Goal: Check status: Check status

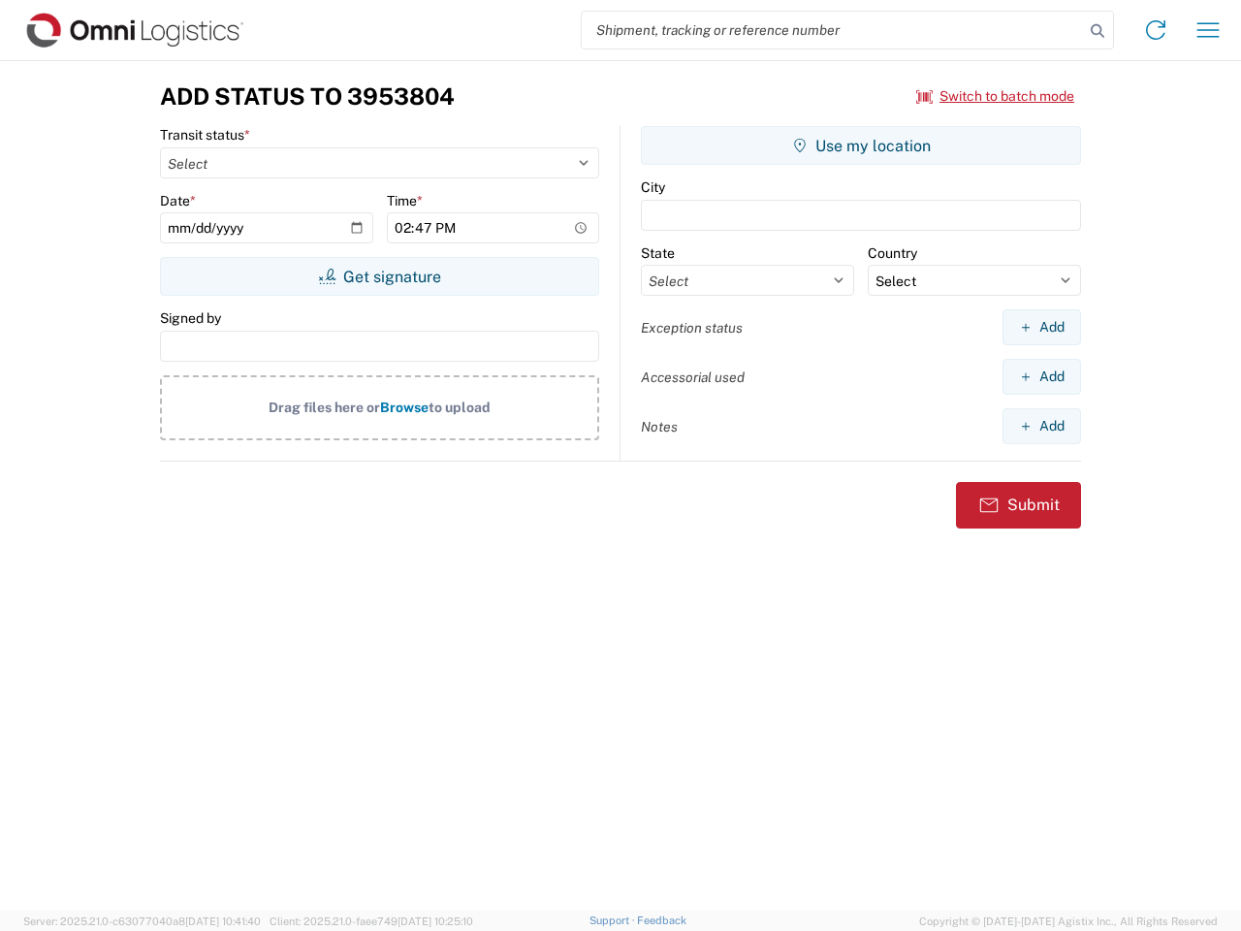
click at [833, 30] on input "search" at bounding box center [833, 30] width 502 height 37
click at [1098, 31] on icon at bounding box center [1097, 30] width 27 height 27
click at [1156, 30] on icon at bounding box center [1155, 30] width 31 height 31
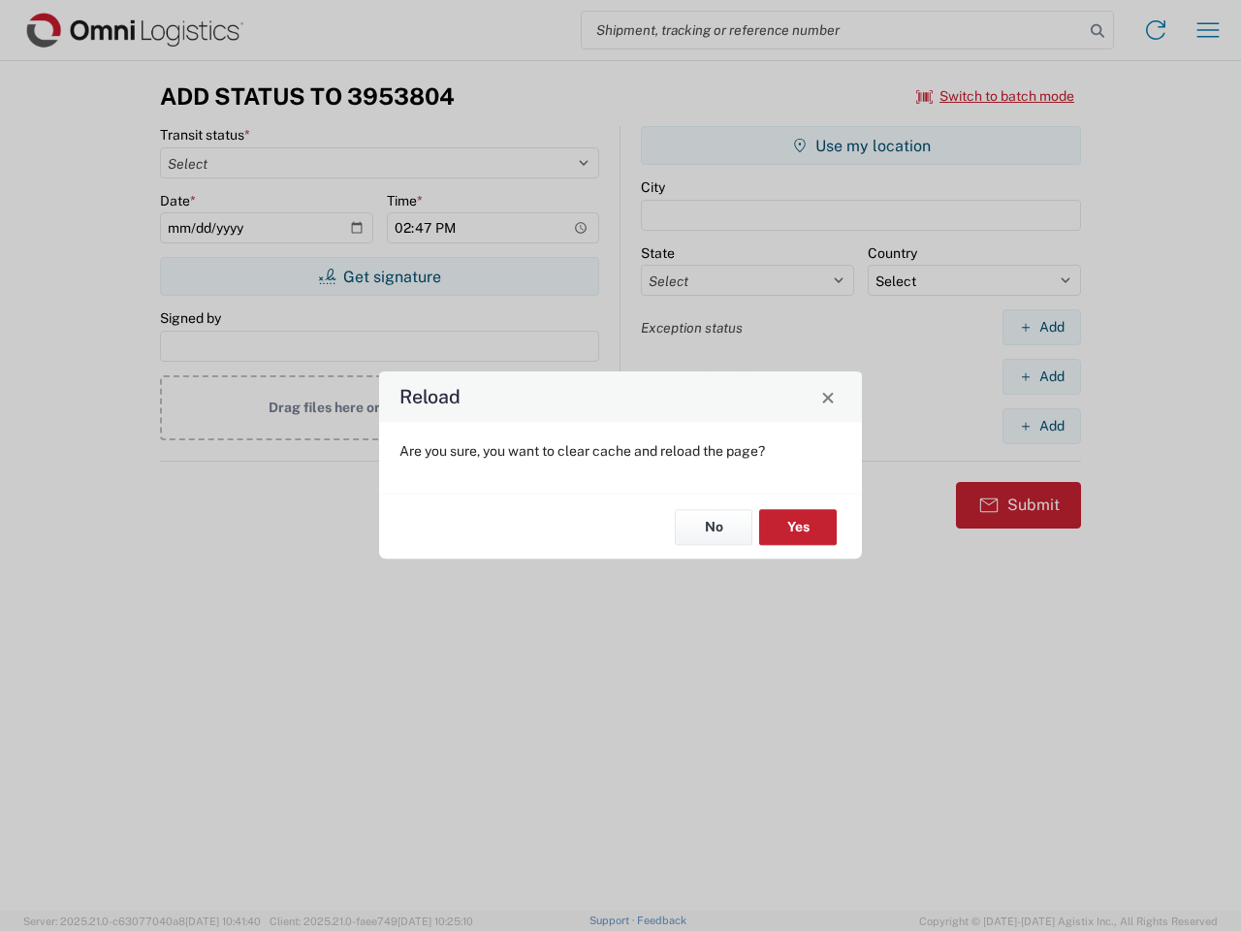
click at [1208, 30] on div "Reload Are you sure, you want to clear cache and reload the page? No Yes" at bounding box center [620, 465] width 1241 height 931
click at [996, 96] on div "Reload Are you sure, you want to clear cache and reload the page? No Yes" at bounding box center [620, 465] width 1241 height 931
click at [379, 276] on div "Reload Are you sure, you want to clear cache and reload the page? No Yes" at bounding box center [620, 465] width 1241 height 931
click at [861, 145] on div "Reload Are you sure, you want to clear cache and reload the page? No Yes" at bounding box center [620, 465] width 1241 height 931
click at [1041, 327] on div "Reload Are you sure, you want to clear cache and reload the page? No Yes" at bounding box center [620, 465] width 1241 height 931
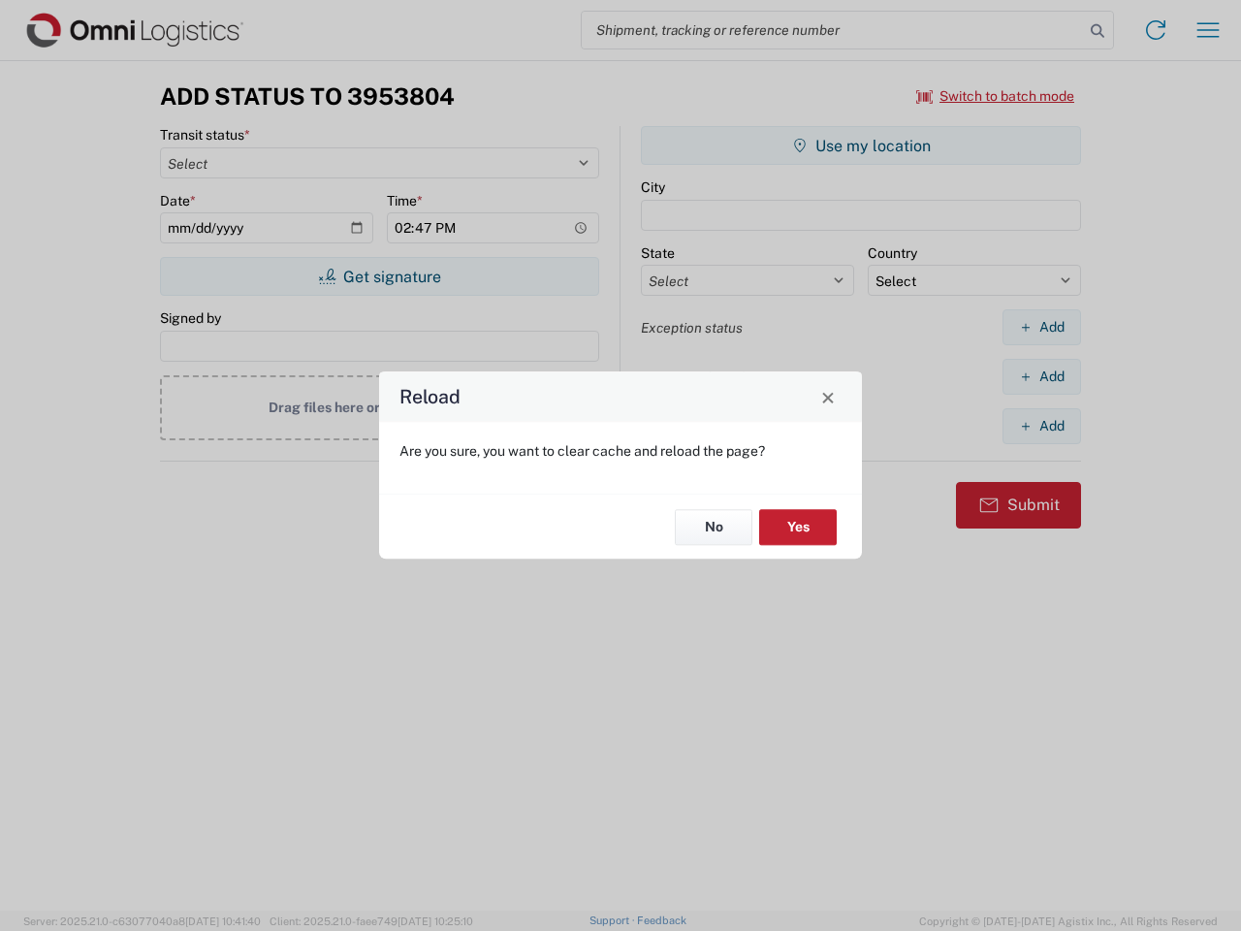
click at [1041, 376] on div "Reload Are you sure, you want to clear cache and reload the page? No Yes" at bounding box center [620, 465] width 1241 height 931
click at [1041, 426] on div "Reload Are you sure, you want to clear cache and reload the page? No Yes" at bounding box center [620, 465] width 1241 height 931
